Goal: Find specific page/section: Find specific page/section

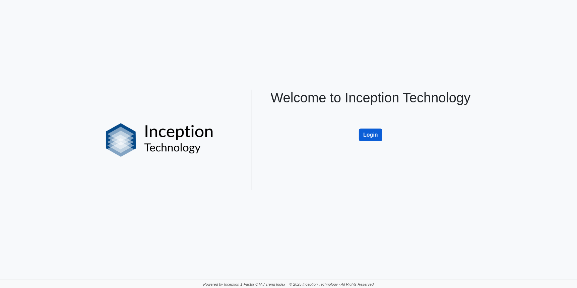
click at [366, 133] on button "Login" at bounding box center [370, 134] width 23 height 13
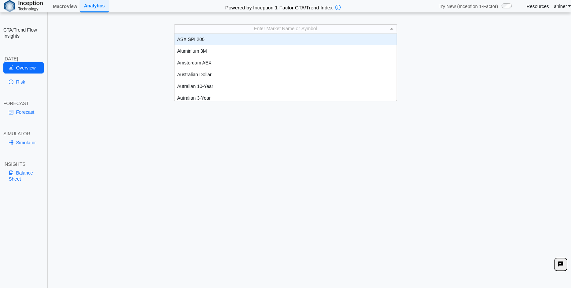
scroll to position [0, 0]
click at [394, 27] on span at bounding box center [393, 28] width 8 height 9
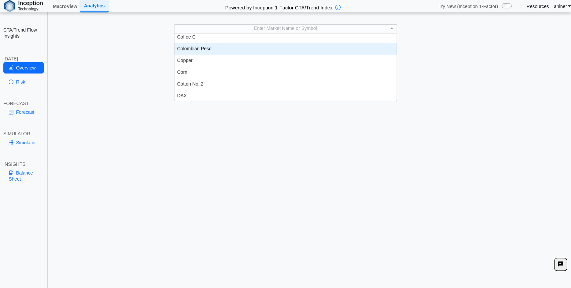
scroll to position [298, 0]
click at [275, 45] on div "Cotton No. 2" at bounding box center [286, 47] width 223 height 12
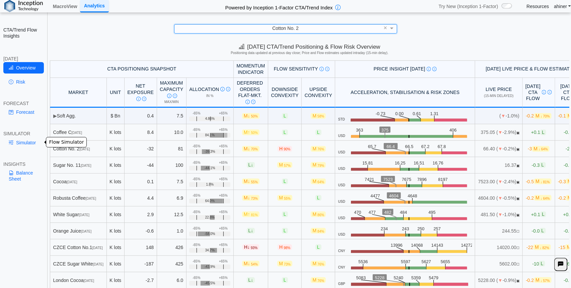
click at [21, 142] on link "Simulator" at bounding box center [23, 142] width 41 height 11
